Goal: Book appointment/travel/reservation

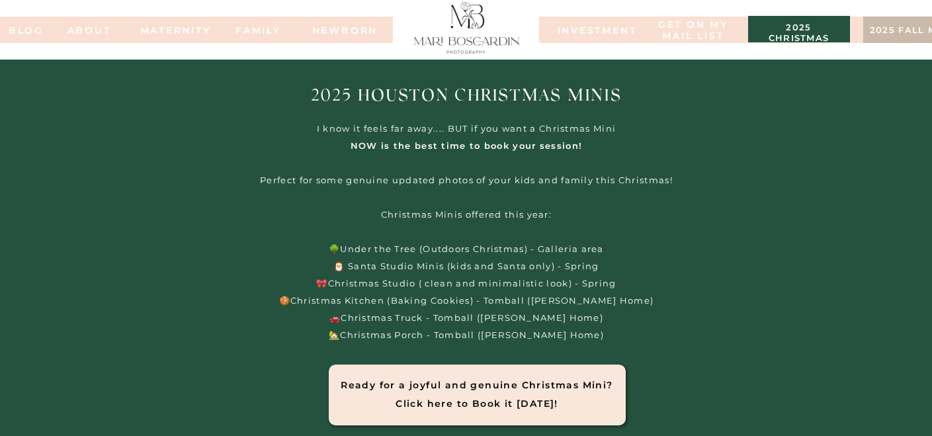
click at [605, 26] on nav "INVESTMENT" at bounding box center [591, 29] width 66 height 9
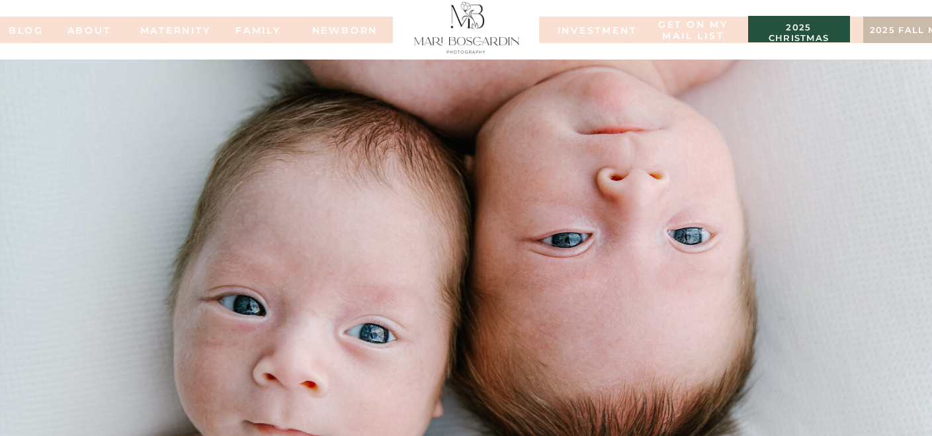
click at [901, 32] on h3 "2025 fall minis" at bounding box center [914, 31] width 89 height 13
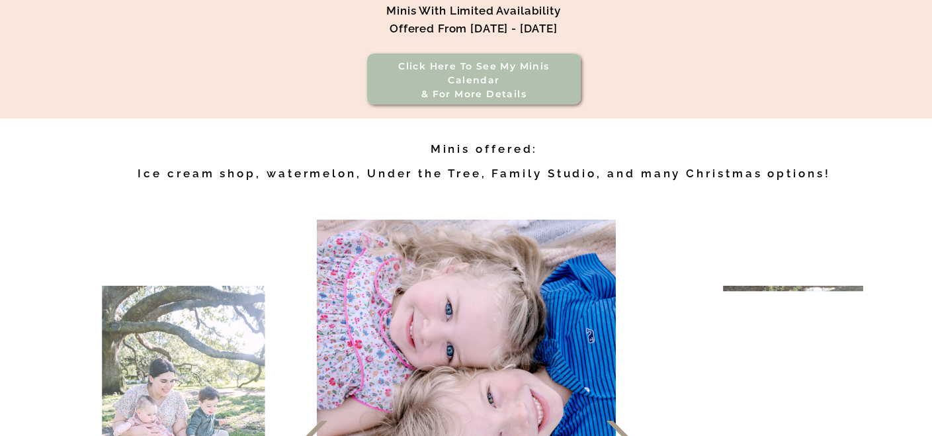
scroll to position [518, 0]
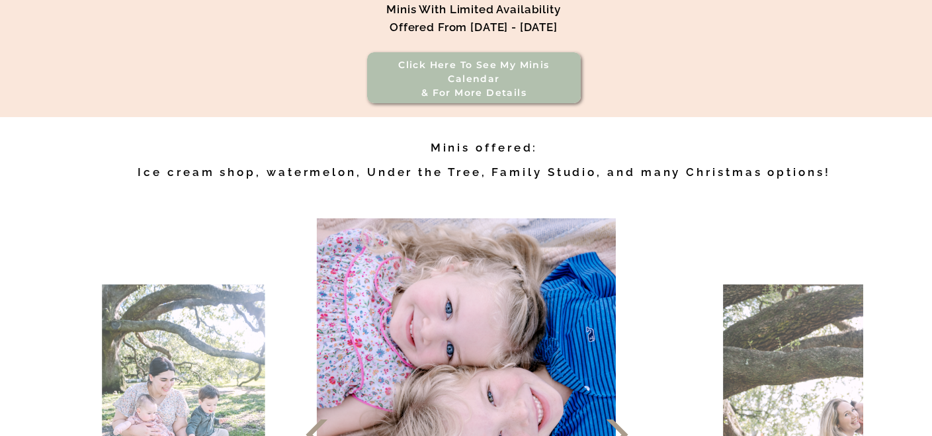
click at [470, 81] on h3 "Click here to see my minis calendar & for more details" at bounding box center [474, 72] width 189 height 28
click at [414, 69] on h1 "Minis with limited availability offered from September - December 2025" at bounding box center [474, 35] width 369 height 69
click at [469, 85] on h3 "Click here to see my minis calendar & for more details" at bounding box center [474, 72] width 189 height 28
